Goal: Navigation & Orientation: Understand site structure

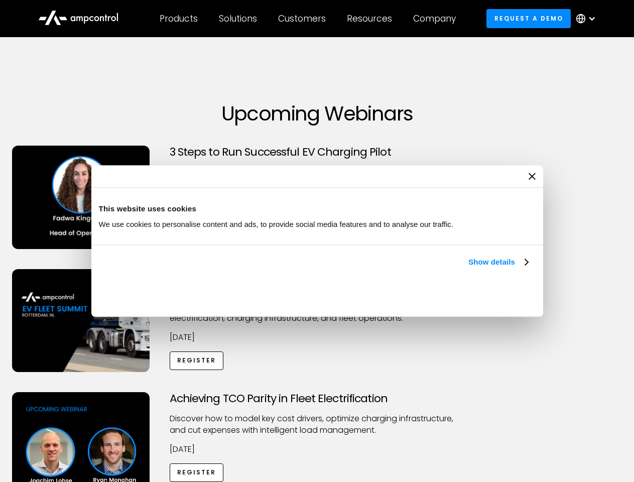
click at [469, 268] on link "Show details" at bounding box center [498, 262] width 59 height 12
click at [0, 0] on div "Necessary cookies help make a website usable by enabling basic functions like p…" at bounding box center [0, 0] width 0 height 0
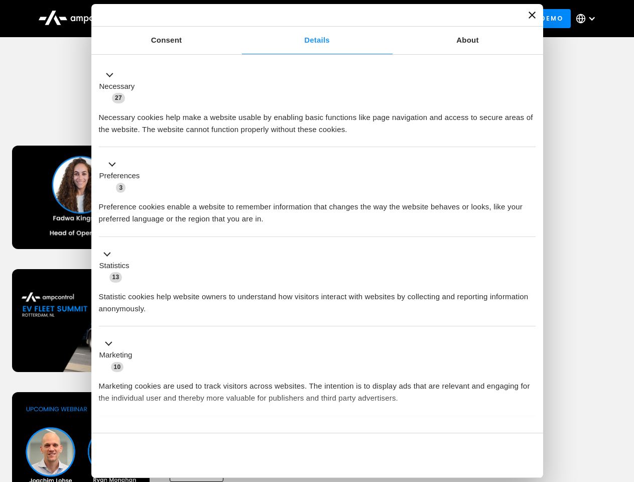
click at [623, 405] on div "Achieving TCO Parity in Fleet Electrification Discover how to model key cost dr…" at bounding box center [317, 471] width 631 height 158
click at [309, 19] on div "Customers" at bounding box center [302, 18] width 48 height 11
click at [178, 19] on div "Products" at bounding box center [179, 18] width 38 height 11
click at [239, 19] on div "Solutions" at bounding box center [238, 18] width 38 height 11
click at [304, 19] on div "Customers" at bounding box center [302, 18] width 48 height 11
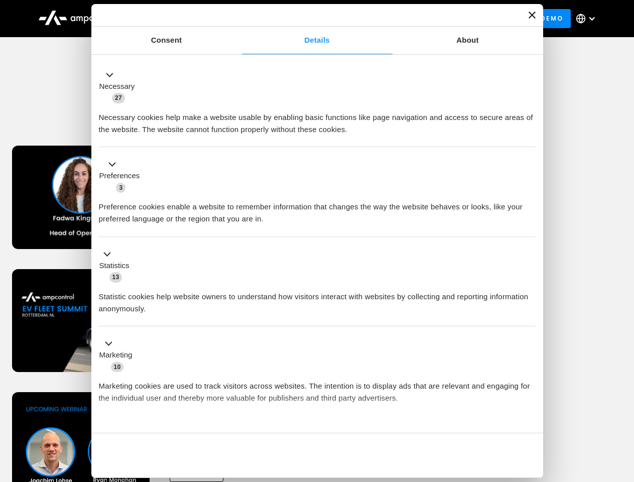
click at [372, 19] on div "Resources" at bounding box center [369, 18] width 45 height 11
click at [438, 19] on div "Company" at bounding box center [434, 18] width 43 height 11
click at [589, 19] on div at bounding box center [592, 19] width 8 height 8
